Goal: Transaction & Acquisition: Book appointment/travel/reservation

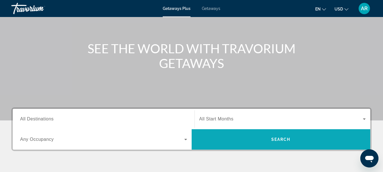
scroll to position [85, 0]
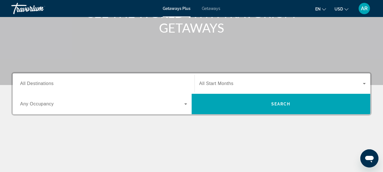
click at [222, 83] on span "All Start Months" at bounding box center [216, 83] width 34 height 5
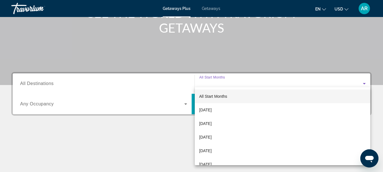
scroll to position [139, 0]
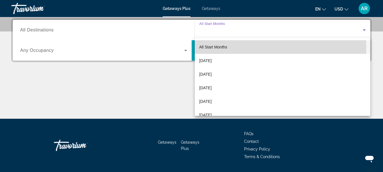
click at [207, 47] on span "All Start Months" at bounding box center [213, 47] width 28 height 5
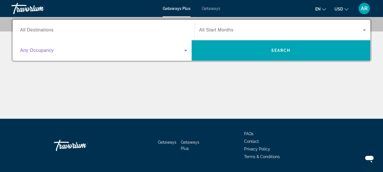
click at [142, 50] on span "Search widget" at bounding box center [102, 50] width 164 height 7
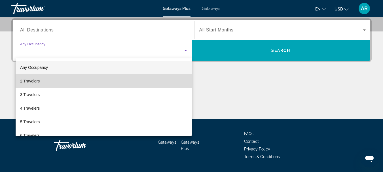
click at [149, 85] on mat-option "2 Travelers" at bounding box center [104, 81] width 176 height 14
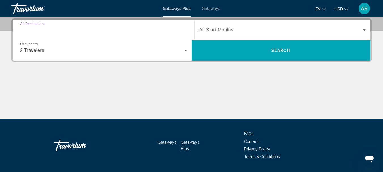
click at [129, 33] on input "Destination All Destinations" at bounding box center [103, 30] width 167 height 7
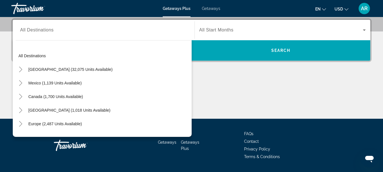
click at [233, 68] on div "Destination All Destinations All destinations [GEOGRAPHIC_DATA] (32,075 units a…" at bounding box center [191, 68] width 383 height 100
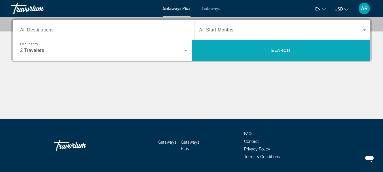
click at [227, 50] on span "Search widget" at bounding box center [281, 51] width 179 height 14
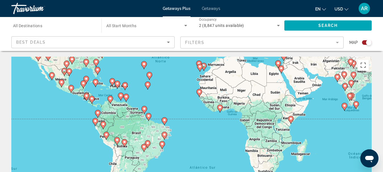
drag, startPoint x: 25, startPoint y: 147, endPoint x: 22, endPoint y: 38, distance: 108.4
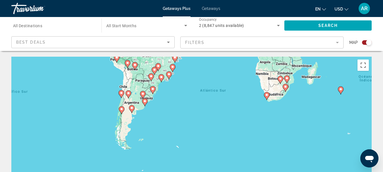
drag, startPoint x: 85, startPoint y: 142, endPoint x: 91, endPoint y: 113, distance: 29.4
click at [91, 113] on div "Para activar la función de arrastre con el teclado, pulsa Alt + Intro. Cuando h…" at bounding box center [191, 142] width 361 height 170
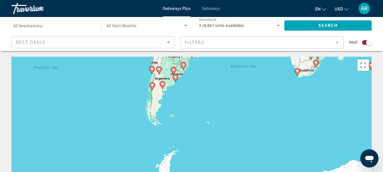
drag, startPoint x: 200, startPoint y: 106, endPoint x: 222, endPoint y: 82, distance: 31.7
click at [222, 82] on div "Para activar la función de arrastre con el teclado, pulsa Alt + Intro. Cuando h…" at bounding box center [191, 142] width 361 height 170
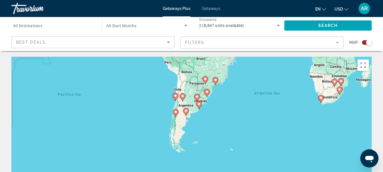
drag, startPoint x: 170, startPoint y: 87, endPoint x: 191, endPoint y: 108, distance: 29.5
click at [191, 108] on div "Para activar la función de arrastre con el teclado, pulsa Alt + Intro. Cuando h…" at bounding box center [191, 142] width 361 height 170
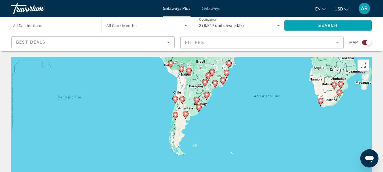
drag, startPoint x: 189, startPoint y: 101, endPoint x: 188, endPoint y: 104, distance: 3.0
click at [188, 104] on div "Para activar la función de arrastre con el teclado, pulsa Alt + Intro. Cuando h…" at bounding box center [191, 142] width 361 height 170
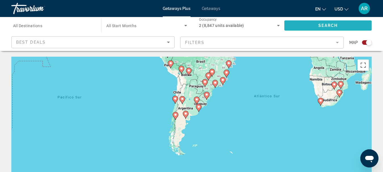
click at [348, 31] on span "Search widget" at bounding box center [328, 26] width 87 height 14
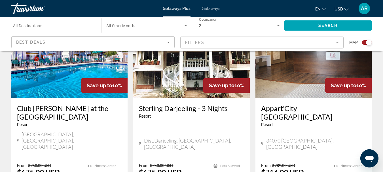
scroll to position [482, 0]
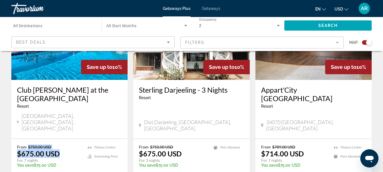
drag, startPoint x: 27, startPoint y: 111, endPoint x: 62, endPoint y: 117, distance: 35.6
click at [62, 145] on div "From $750.00 USD $675.00 USD For 7 nights You save $75.00 USD temp" at bounding box center [49, 158] width 65 height 27
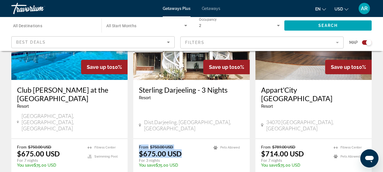
drag, startPoint x: 140, startPoint y: 111, endPoint x: 181, endPoint y: 118, distance: 41.9
click at [181, 145] on div "From $750.00 USD $675.00 USD For 3 nights You save $75.00 USD temp" at bounding box center [173, 158] width 69 height 27
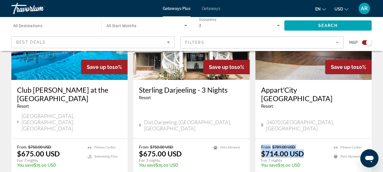
drag, startPoint x: 260, startPoint y: 113, endPoint x: 305, endPoint y: 120, distance: 45.7
click at [306, 139] on div "From $789.00 USD $714.00 USD For 7 nights You save $75.00 USD temp [GEOGRAPHIC_…" at bounding box center [314, 165] width 116 height 53
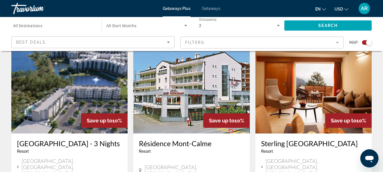
scroll to position [652, 0]
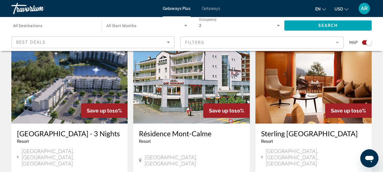
drag, startPoint x: 27, startPoint y: 142, endPoint x: 61, endPoint y: 150, distance: 34.6
drag, startPoint x: 138, startPoint y: 144, endPoint x: 183, endPoint y: 153, distance: 45.7
drag, startPoint x: 278, startPoint y: 148, endPoint x: 307, endPoint y: 150, distance: 29.0
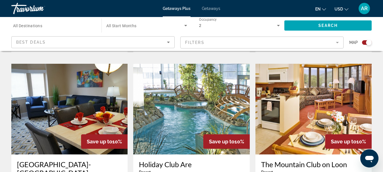
scroll to position [794, 0]
